Goal: Task Accomplishment & Management: Use online tool/utility

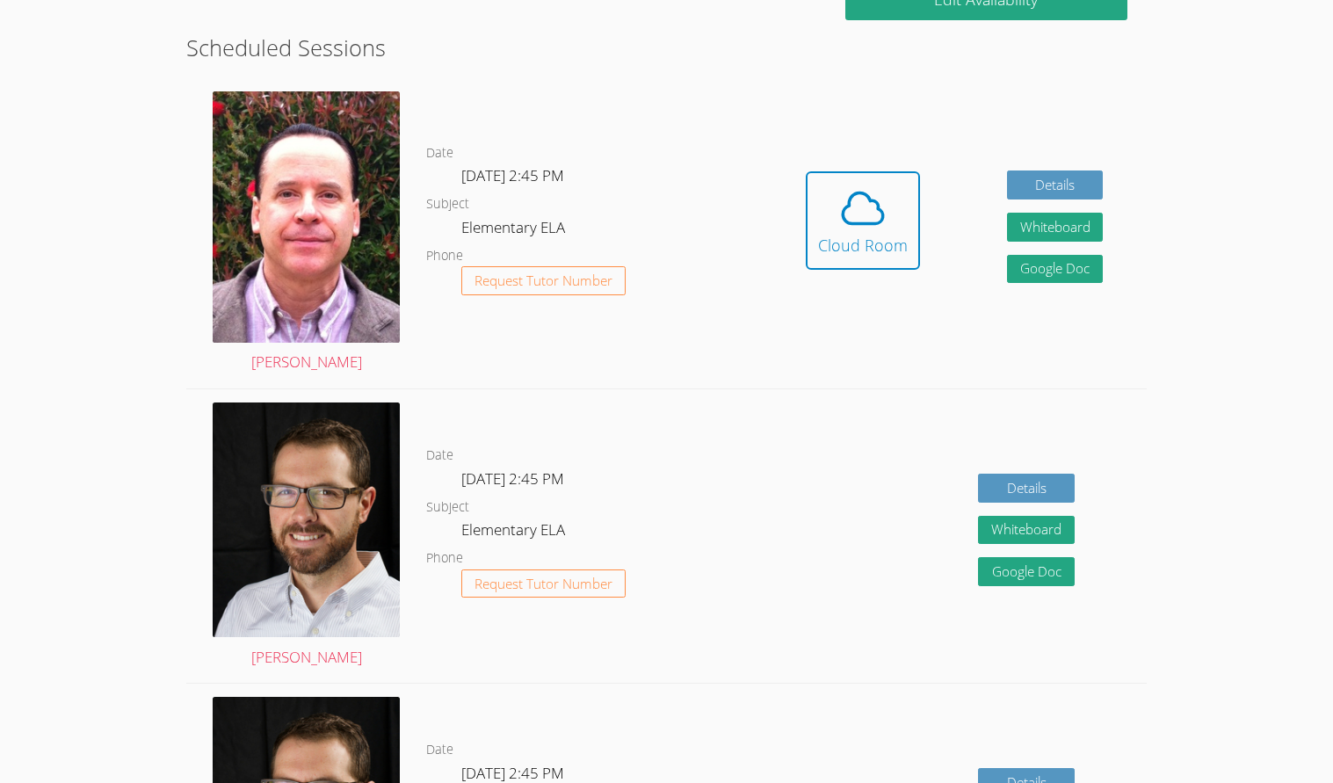
scroll to position [438, 0]
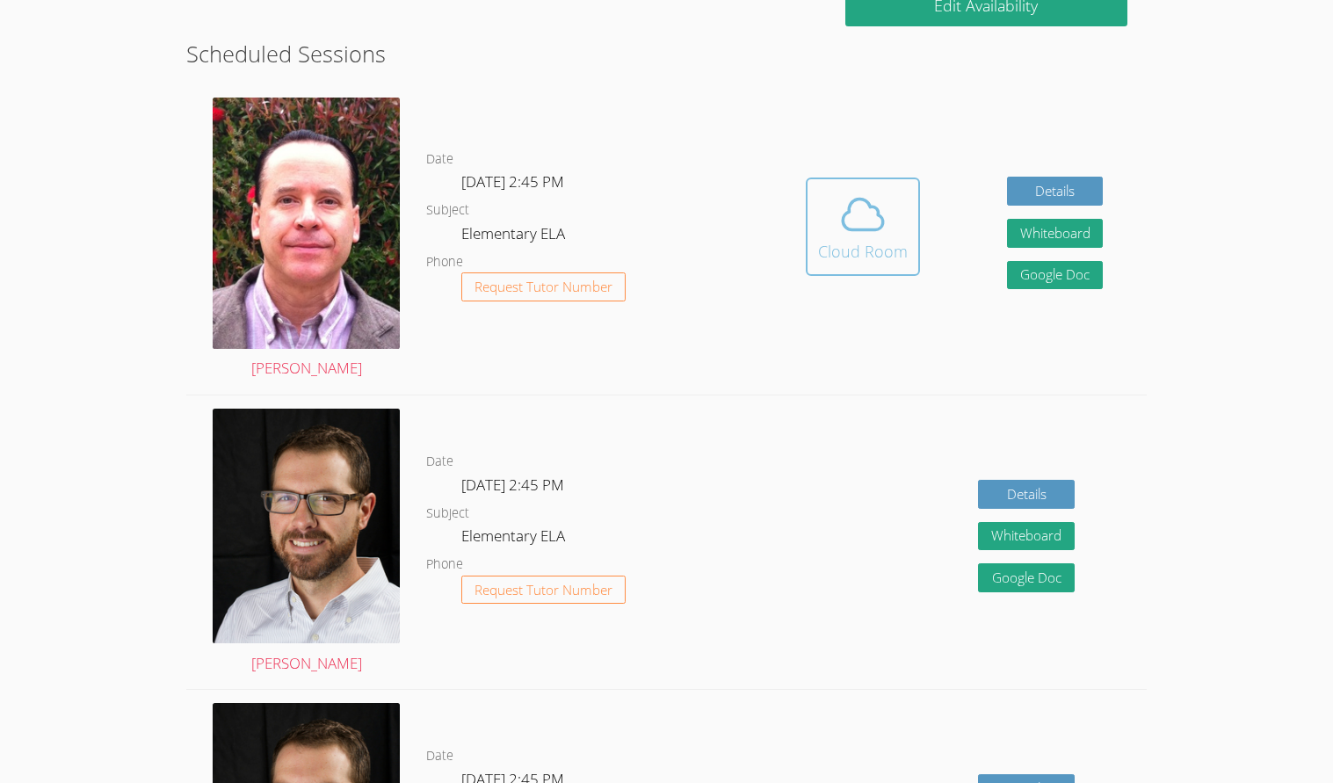
click at [855, 248] on div "Cloud Room" at bounding box center [863, 251] width 90 height 25
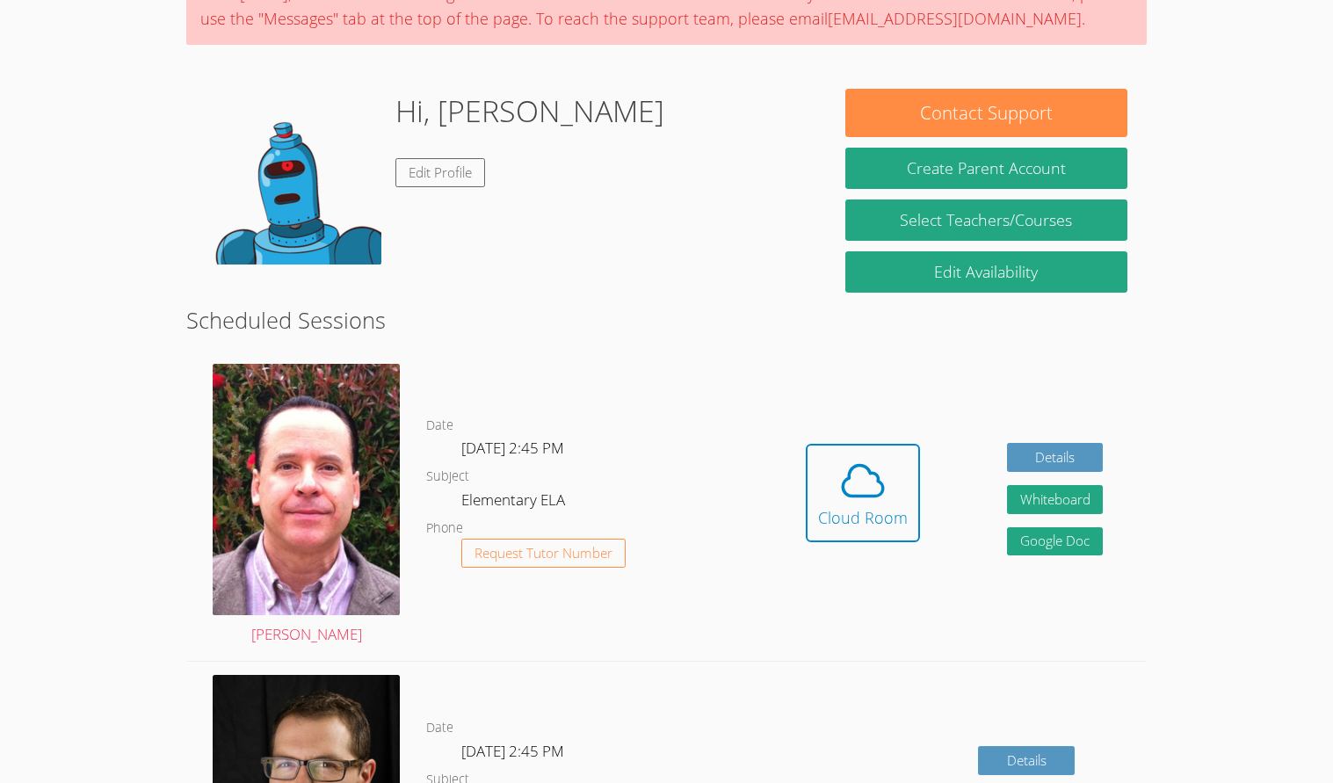
scroll to position [168, 0]
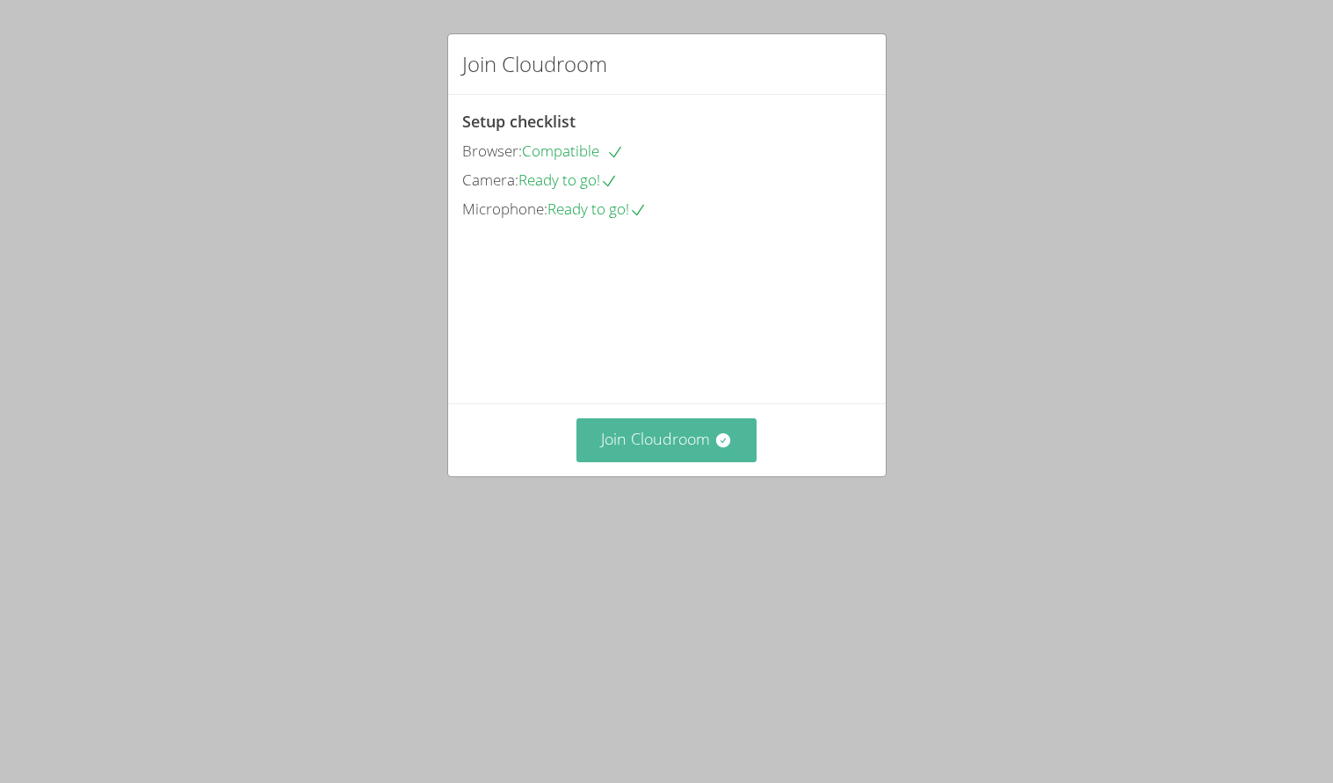
click at [700, 461] on button "Join Cloudroom" at bounding box center [666, 439] width 180 height 43
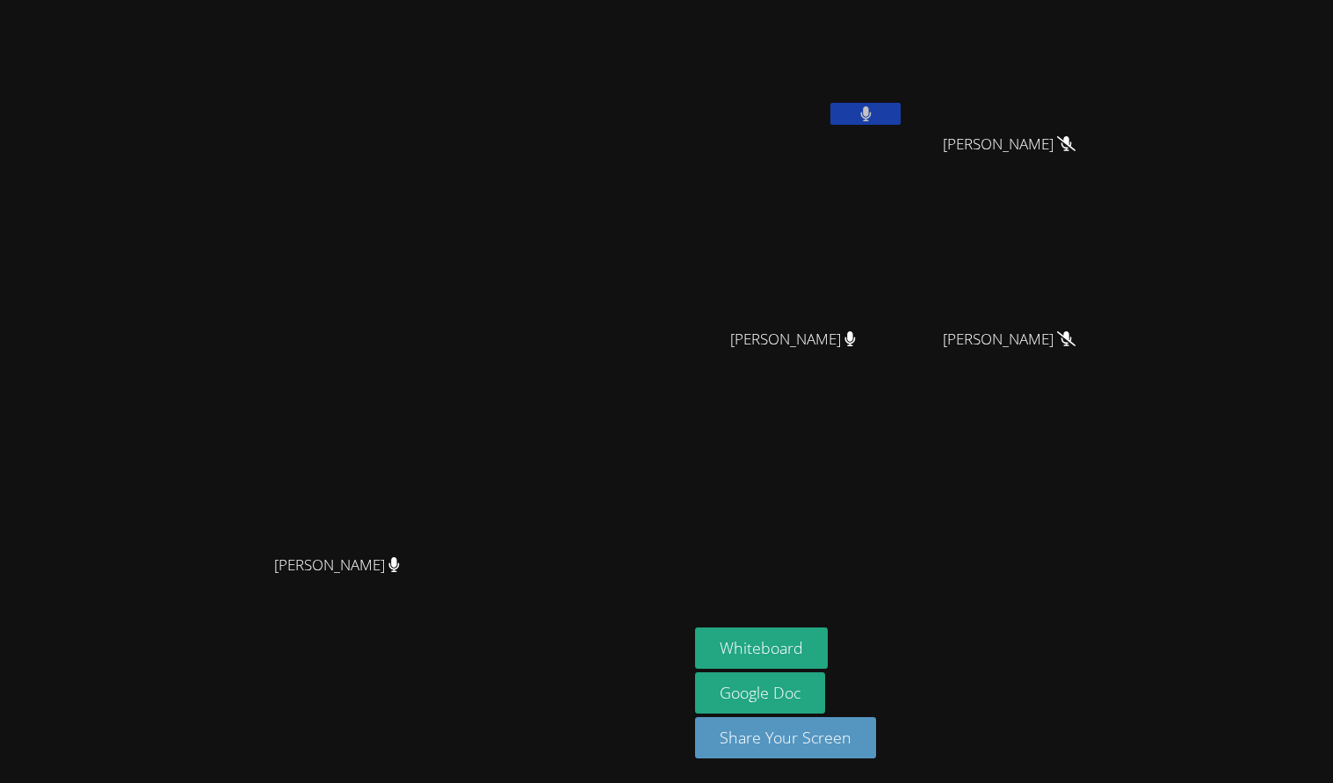
click at [681, 72] on div "[PERSON_NAME] [PERSON_NAME]" at bounding box center [344, 391] width 674 height 769
click at [828, 637] on button "Whiteboard" at bounding box center [761, 647] width 133 height 41
click at [828, 636] on button "Whiteboard" at bounding box center [761, 647] width 133 height 41
click at [872, 120] on icon at bounding box center [865, 113] width 11 height 15
click at [875, 106] on icon at bounding box center [866, 113] width 18 height 15
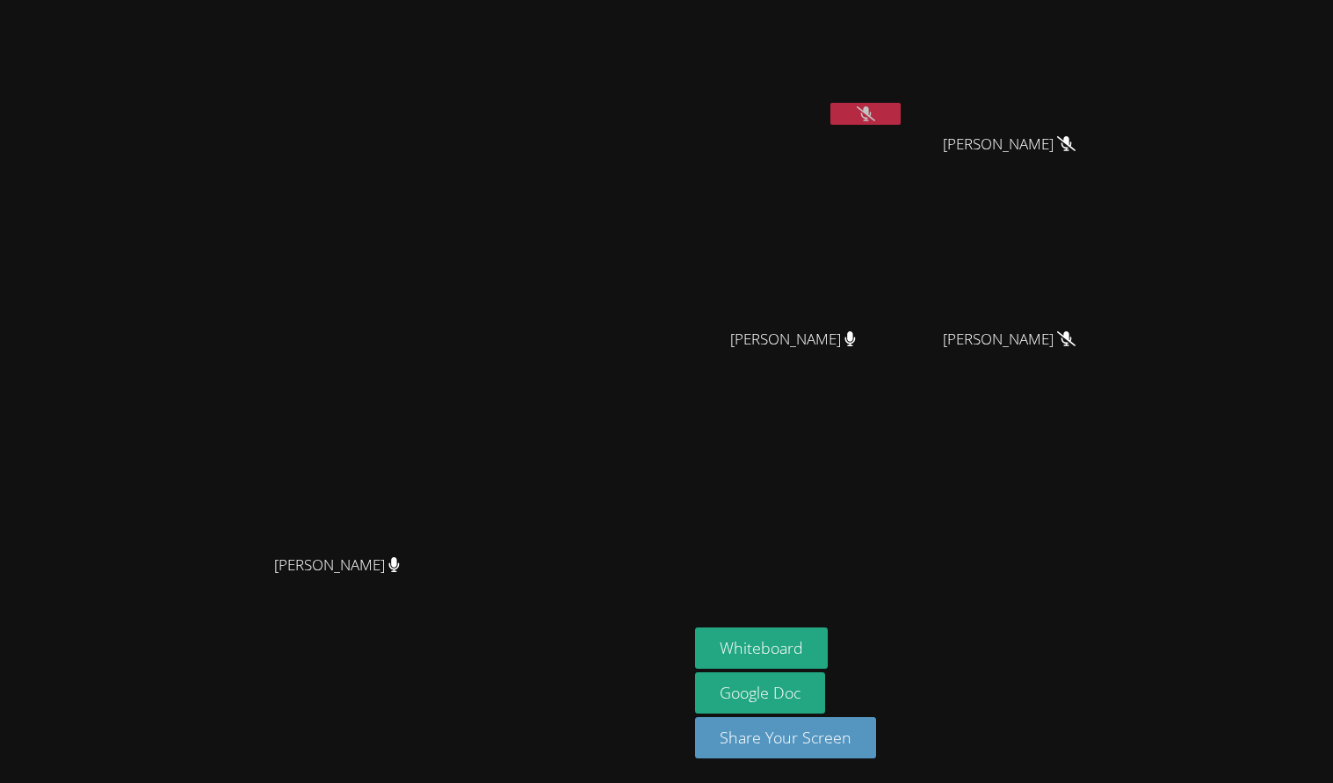
click at [901, 106] on button at bounding box center [865, 114] width 70 height 22
click at [875, 117] on icon at bounding box center [866, 113] width 18 height 15
click at [901, 111] on button at bounding box center [865, 114] width 70 height 22
click at [875, 114] on icon at bounding box center [866, 113] width 18 height 15
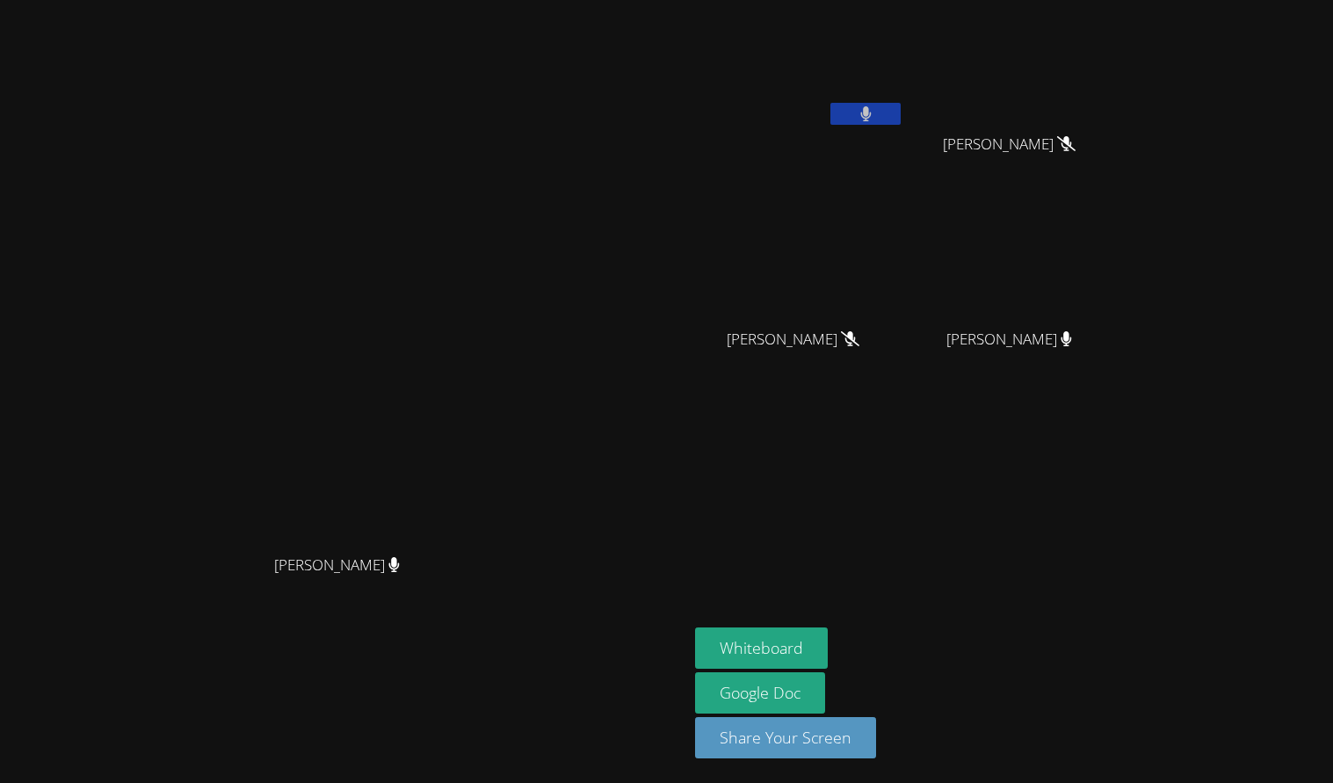
click at [901, 108] on button at bounding box center [865, 114] width 70 height 22
click at [875, 112] on icon at bounding box center [866, 113] width 18 height 15
click at [871, 109] on icon at bounding box center [865, 113] width 11 height 15
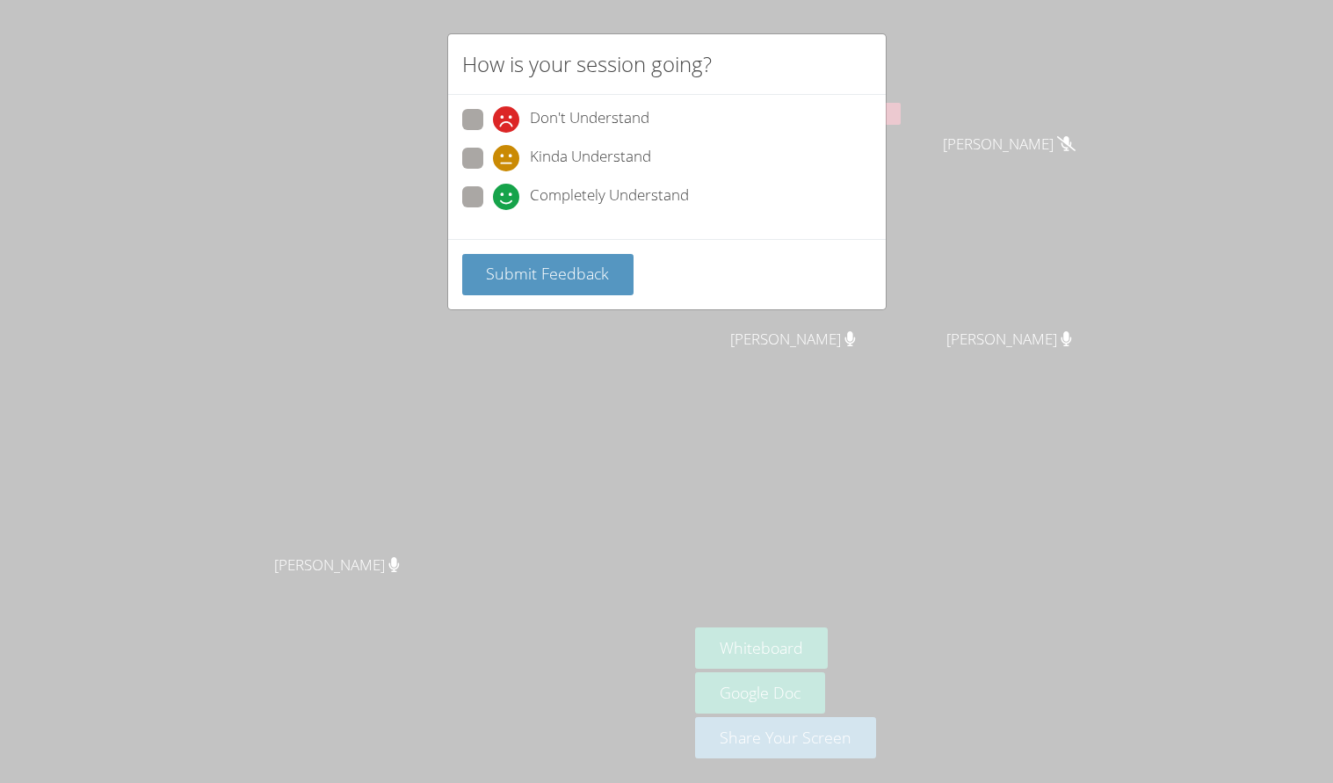
click at [552, 194] on span "Completely Understand" at bounding box center [609, 197] width 159 height 26
click at [508, 194] on input "Completely Understand" at bounding box center [500, 193] width 15 height 15
radio input "true"
click at [576, 266] on span "Submit Feedback" at bounding box center [547, 273] width 123 height 21
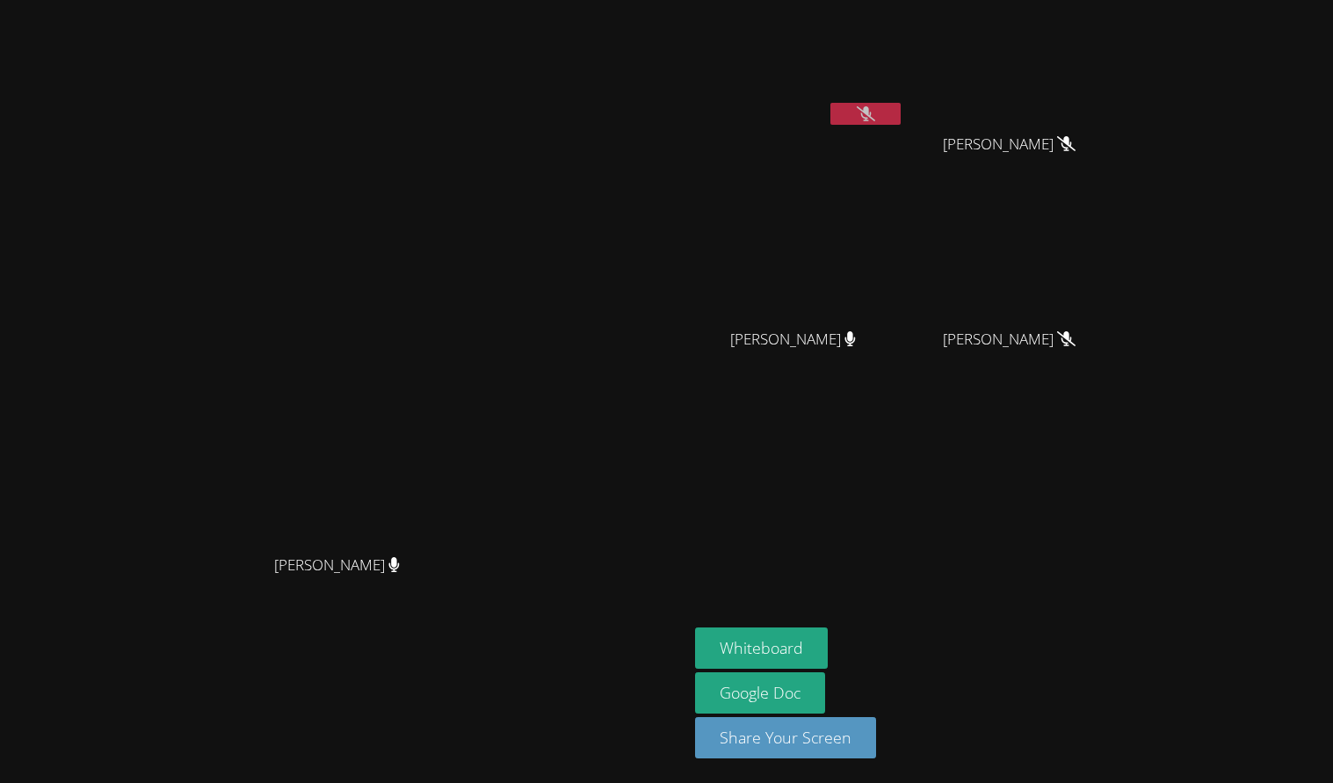
click at [875, 112] on icon at bounding box center [866, 113] width 18 height 15
click at [901, 110] on button at bounding box center [865, 114] width 70 height 22
click at [901, 111] on button at bounding box center [865, 114] width 70 height 22
